Goal: Transaction & Acquisition: Download file/media

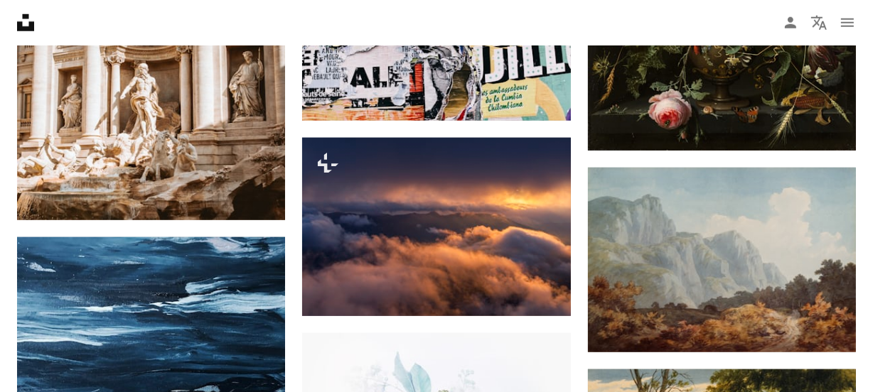
scroll to position [1184, 0]
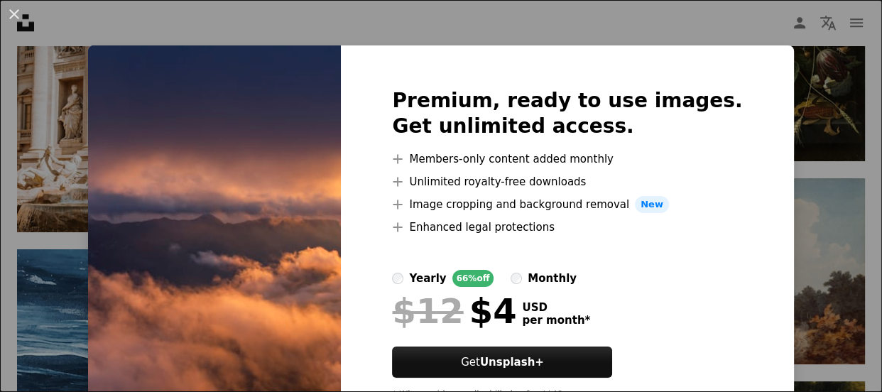
click at [703, 23] on div "An X shape Premium, ready to use images. Get unlimited access. A plus sign Memb…" at bounding box center [441, 196] width 882 height 392
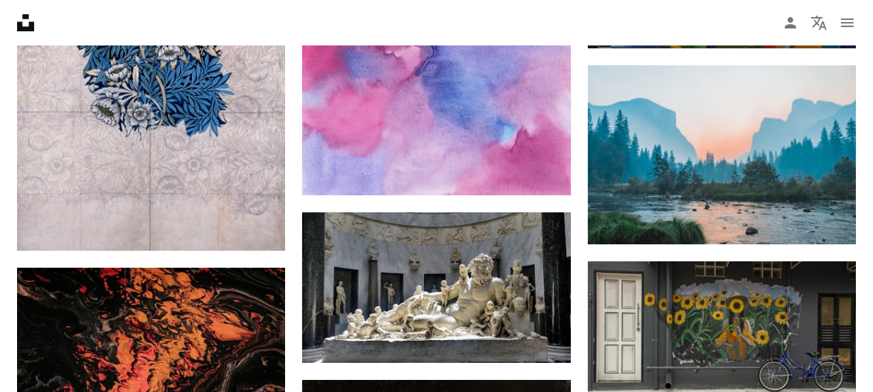
scroll to position [9118, 0]
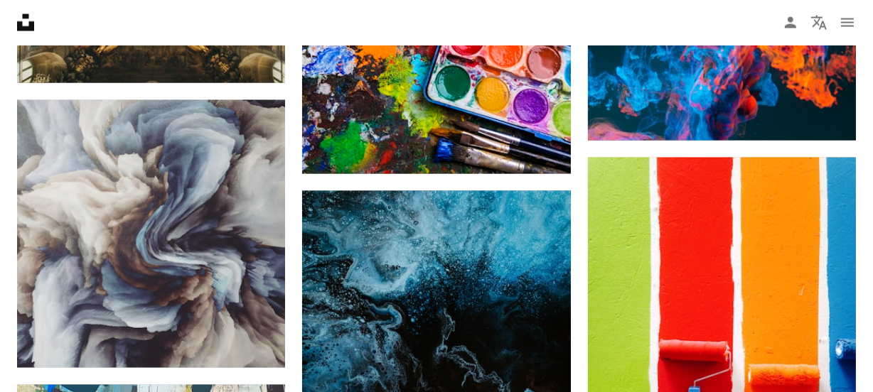
scroll to position [11777, 0]
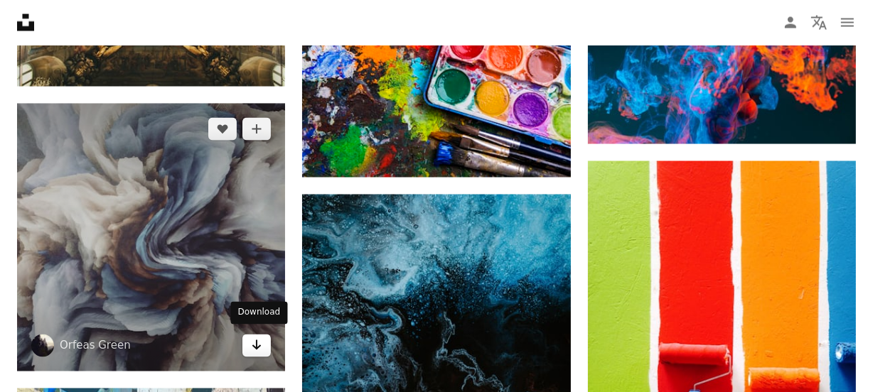
click at [249, 335] on link "Arrow pointing down" at bounding box center [256, 346] width 28 height 23
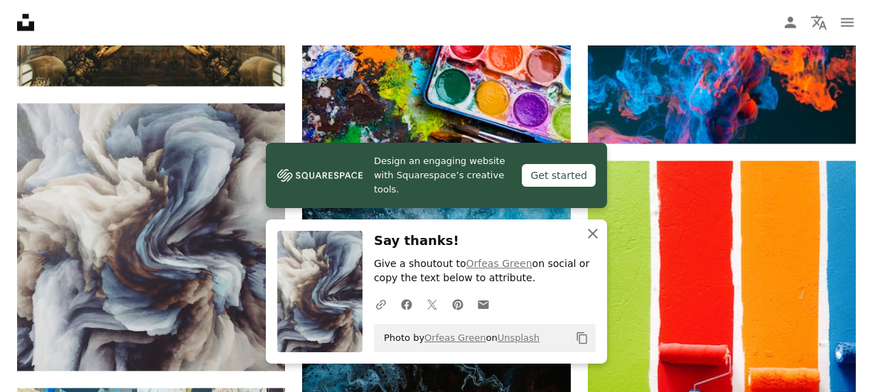
click at [593, 228] on icon "An X shape" at bounding box center [592, 233] width 17 height 17
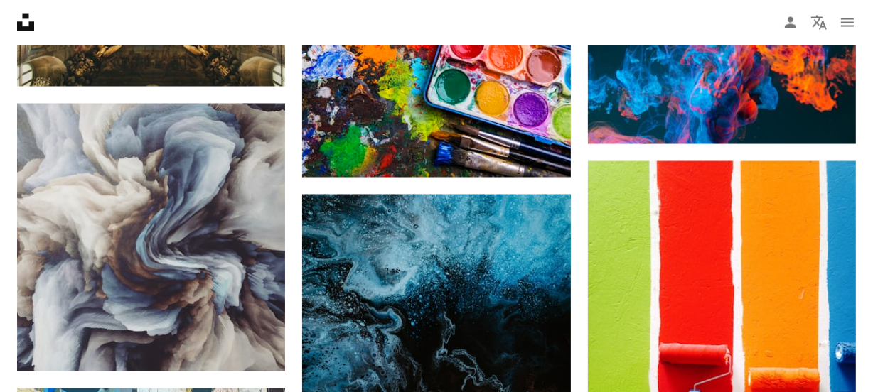
click at [593, 239] on icon "An X shape" at bounding box center [592, 247] width 17 height 17
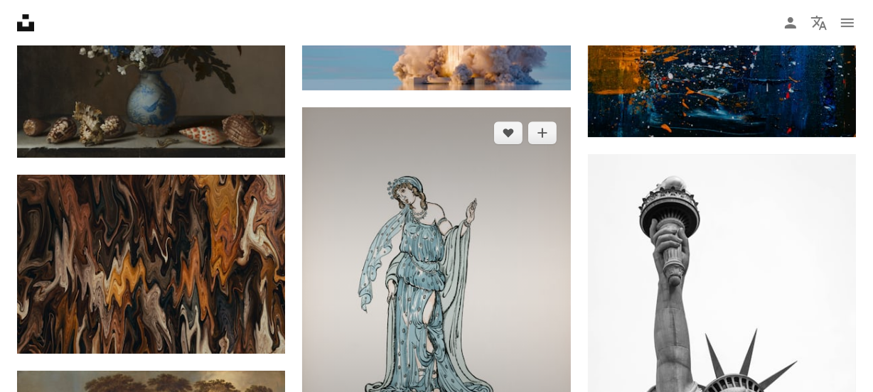
scroll to position [23274, 0]
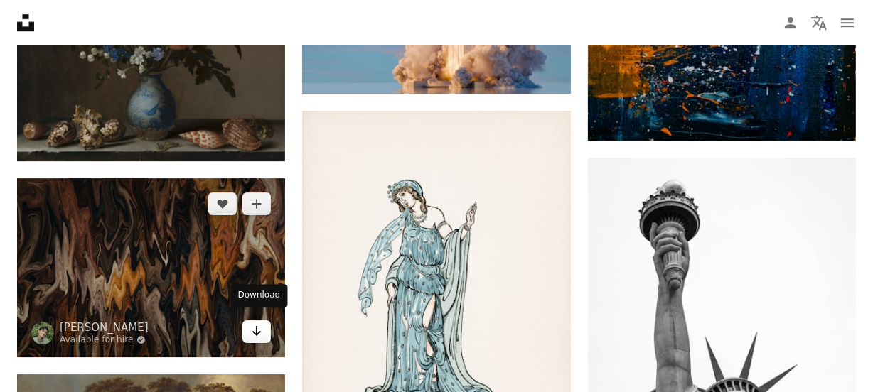
click at [256, 323] on icon "Arrow pointing down" at bounding box center [256, 331] width 11 height 17
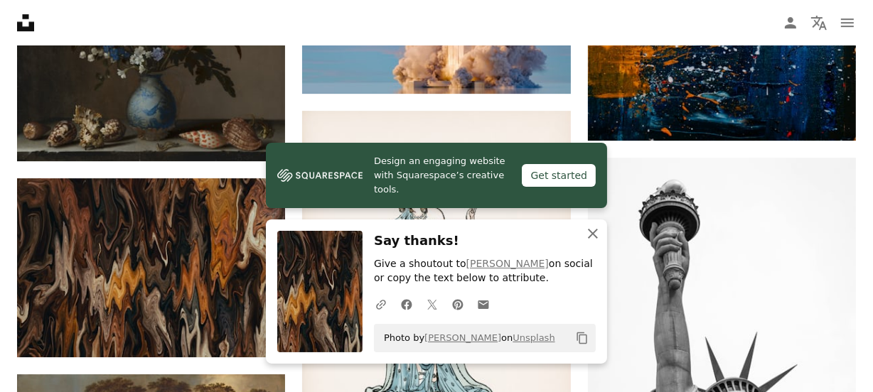
click at [590, 234] on icon "An X shape" at bounding box center [592, 233] width 17 height 17
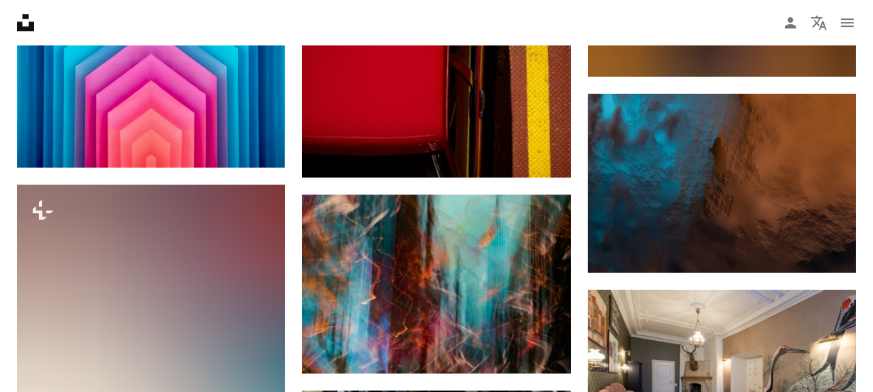
scroll to position [47568, 0]
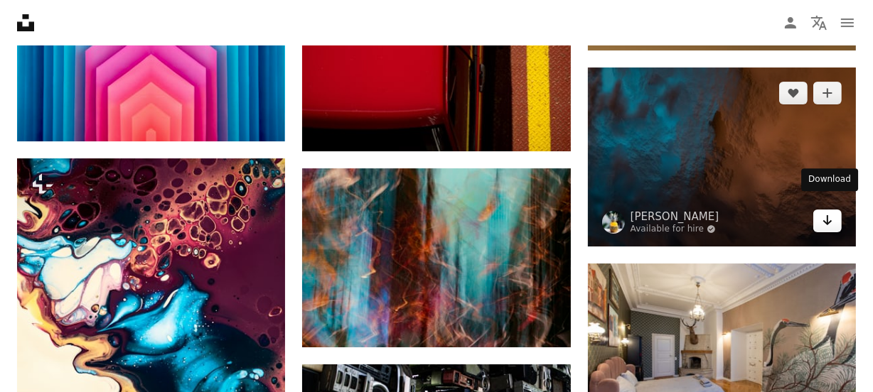
click at [829, 214] on icon "Arrow pointing down" at bounding box center [826, 220] width 11 height 17
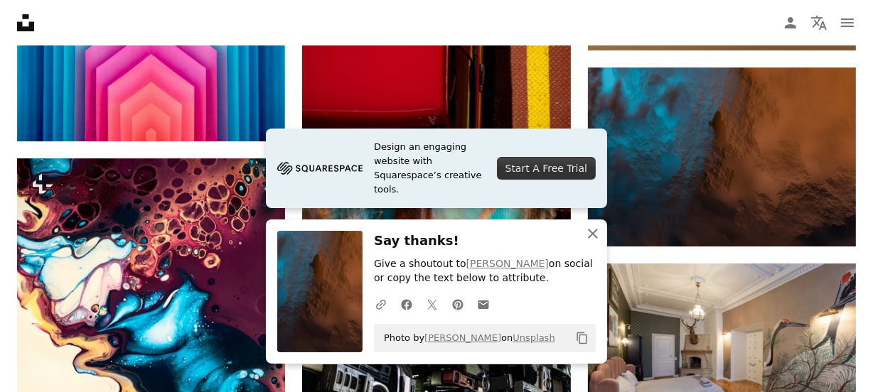
click at [591, 229] on icon "An X shape" at bounding box center [592, 233] width 17 height 17
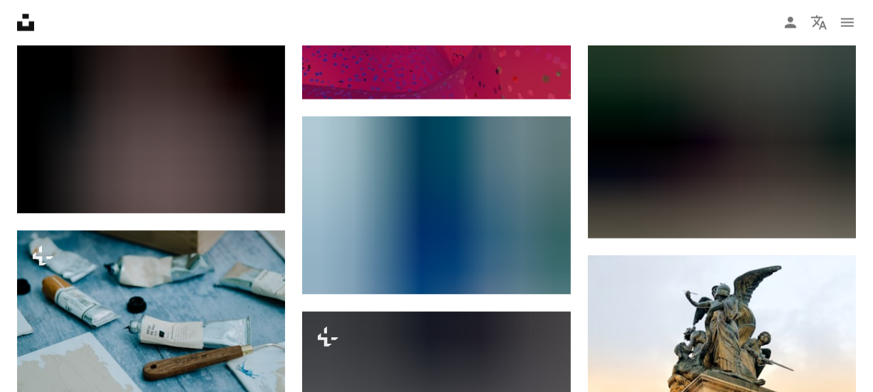
scroll to position [60716, 0]
